Goal: Find specific page/section: Find specific page/section

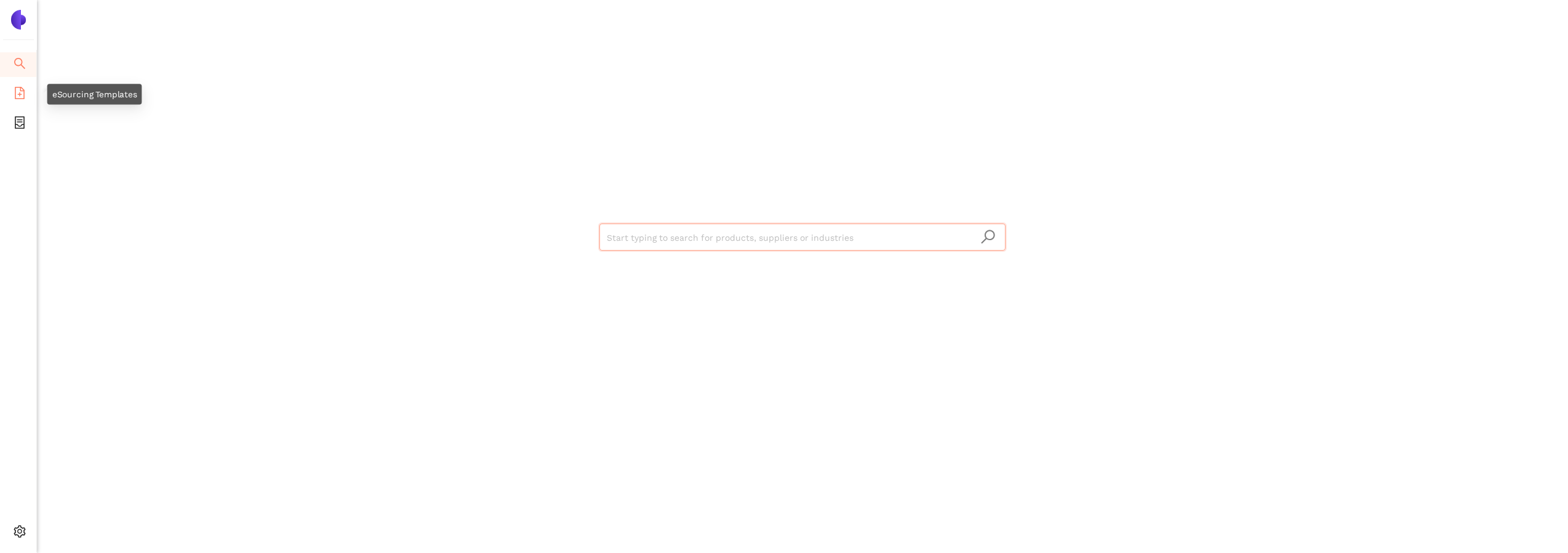
click at [15, 97] on icon "file-add" at bounding box center [20, 93] width 10 height 12
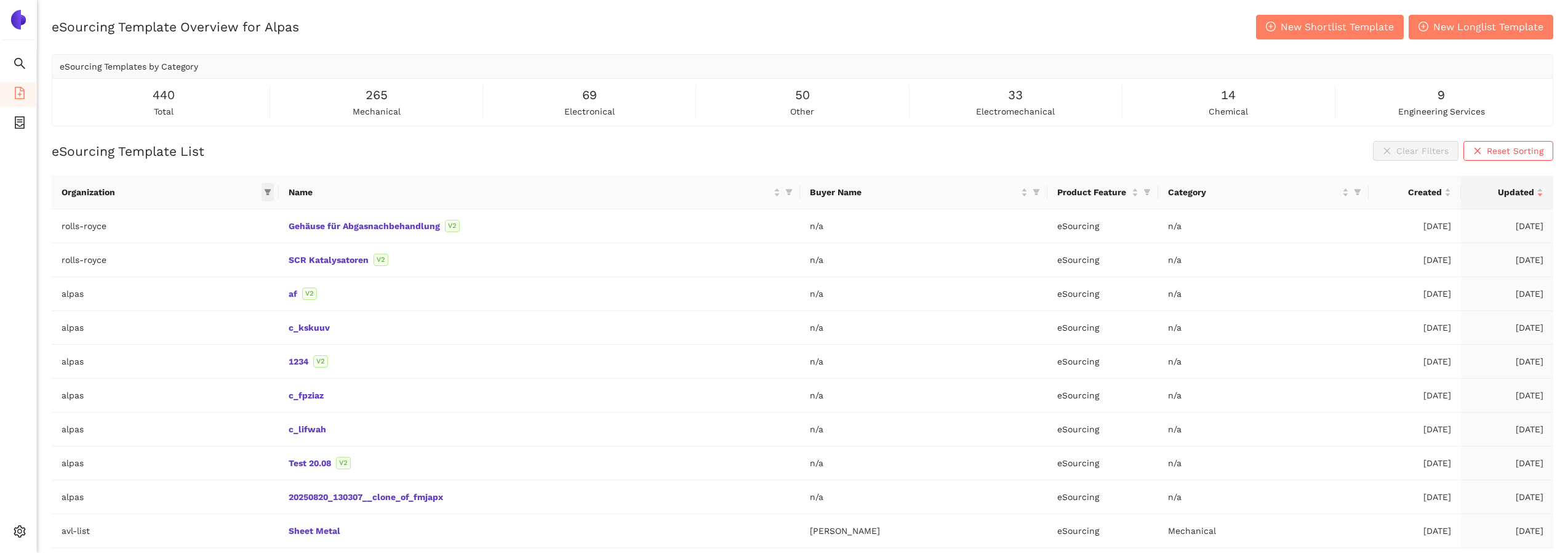
click at [266, 190] on icon "filter" at bounding box center [267, 193] width 7 height 6
click at [227, 218] on input "text" at bounding box center [225, 219] width 101 height 14
type input "brose"
click at [225, 254] on li "brose" at bounding box center [213, 247] width 122 height 20
checkbox input "true"
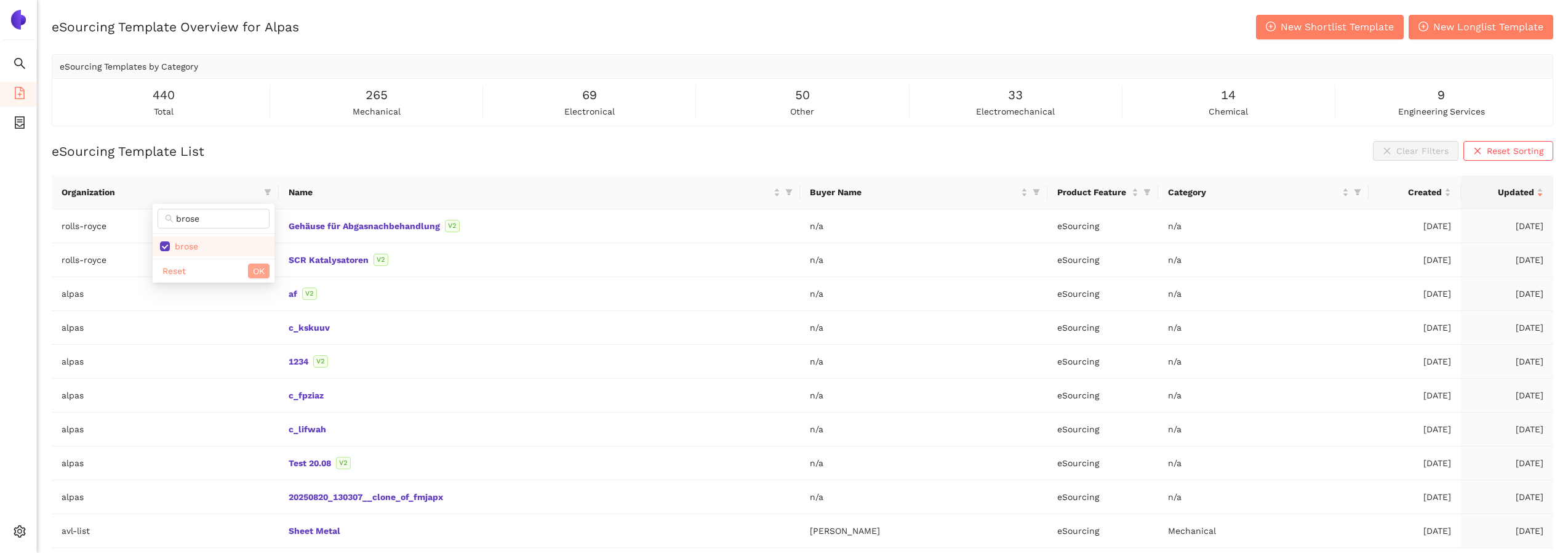
click at [256, 267] on span "OK" at bounding box center [258, 272] width 12 height 14
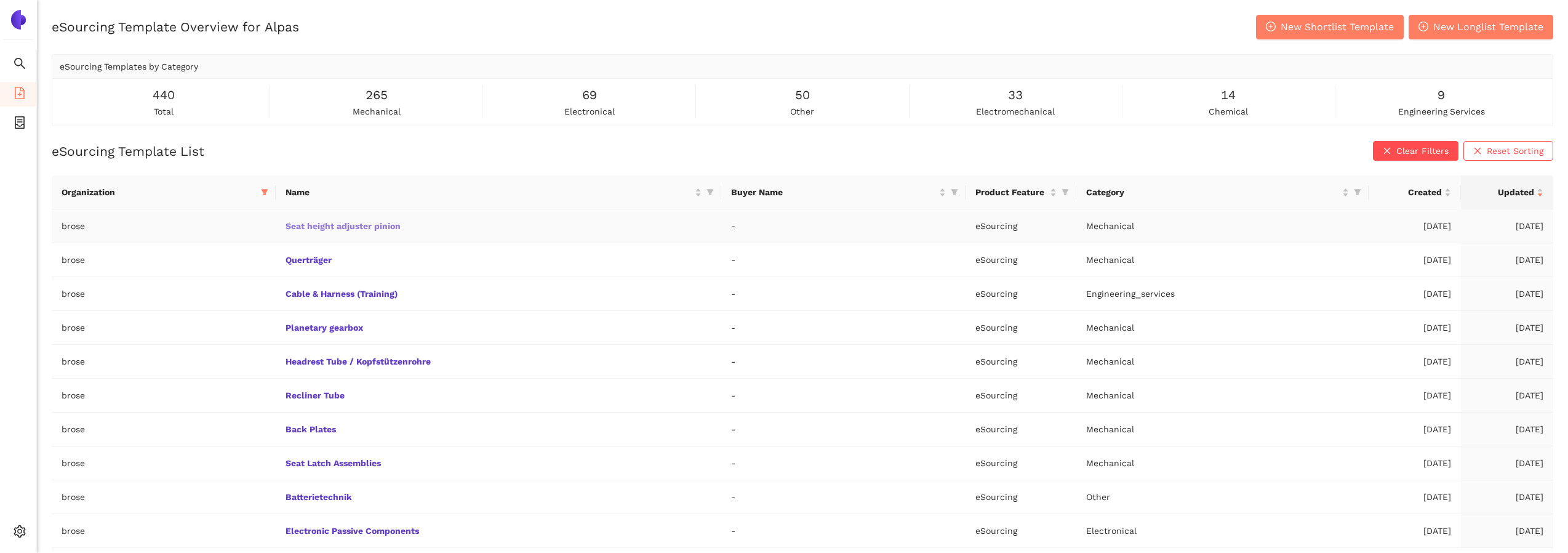
click at [0, 0] on link "Seat height adjuster pinion" at bounding box center [0, 0] width 0 height 0
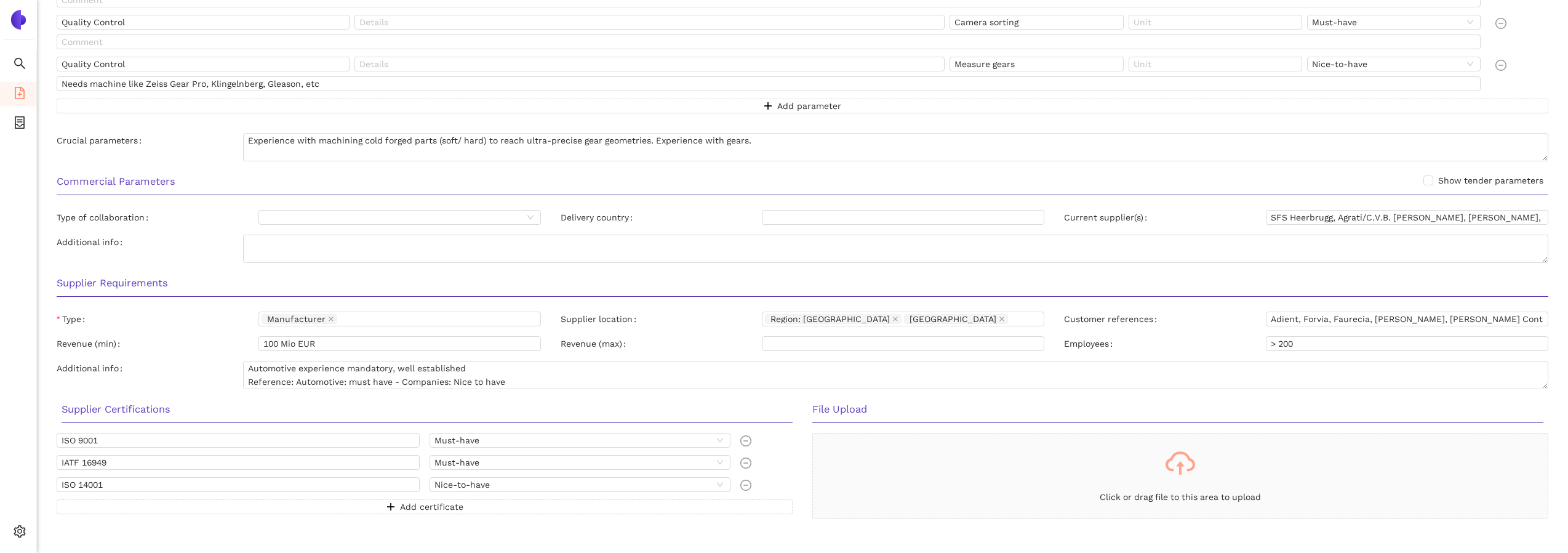
scroll to position [745, 0]
drag, startPoint x: 1540, startPoint y: 384, endPoint x: 1528, endPoint y: 395, distance: 16.3
click at [1537, 399] on textarea "Automotive experience mandatory, well established Reference: Automotive: must h…" at bounding box center [896, 380] width 1305 height 43
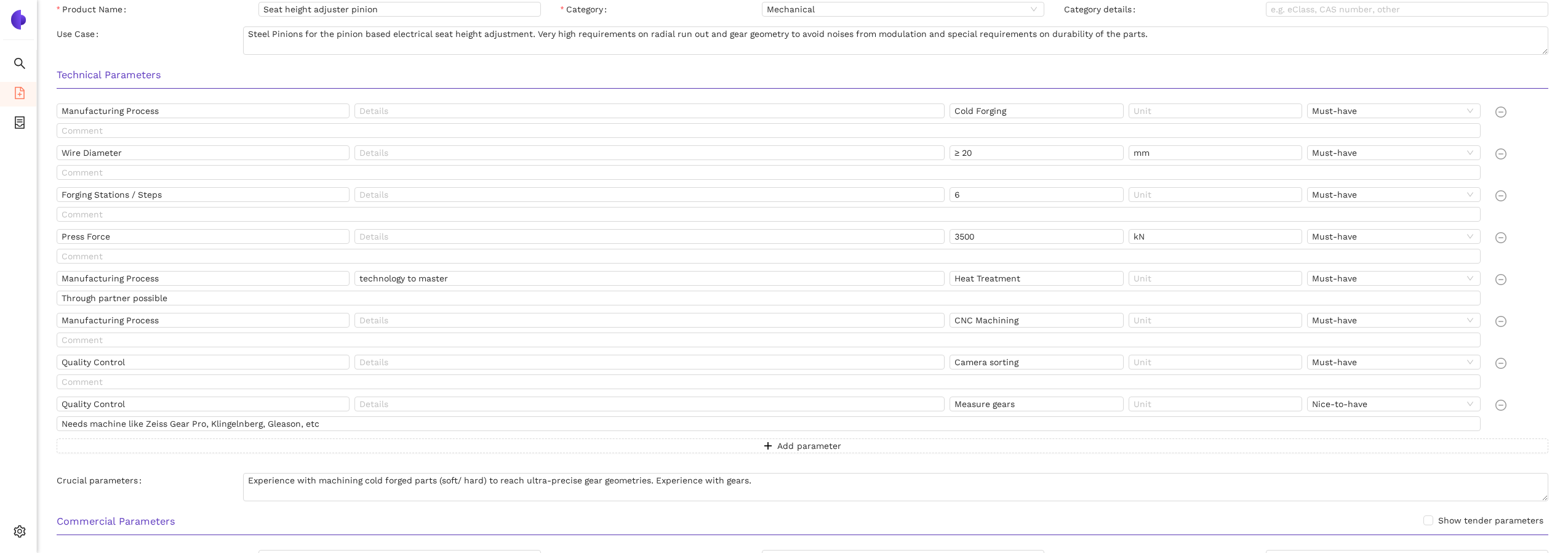
scroll to position [0, 0]
